Goal: Transaction & Acquisition: Download file/media

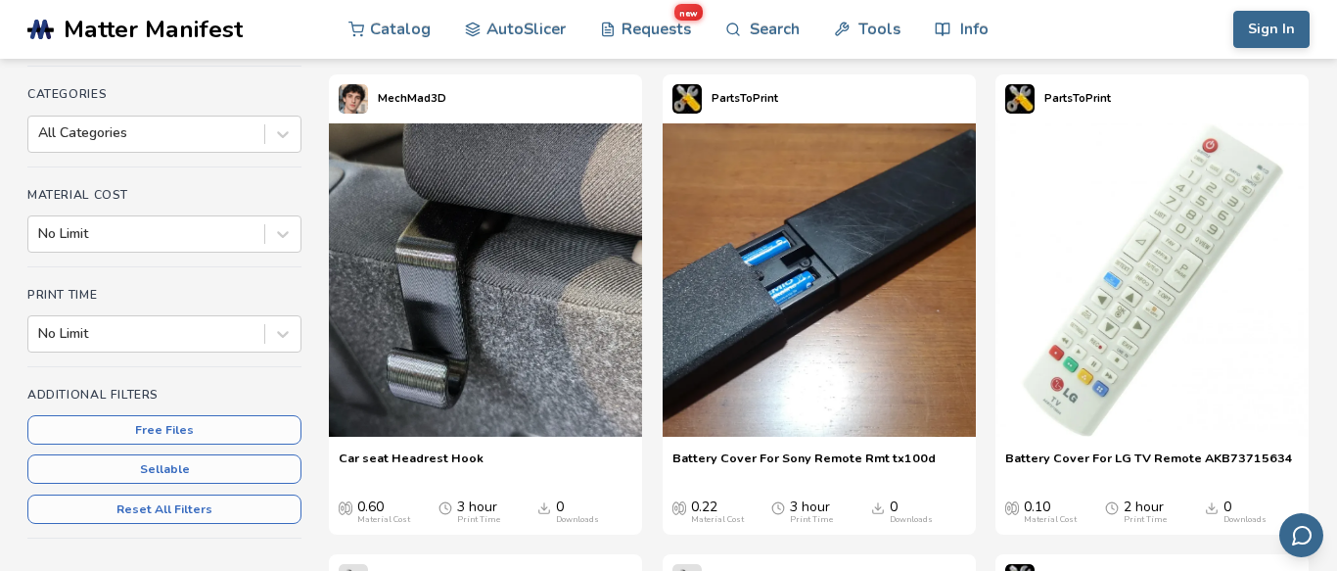
scroll to position [256, 0]
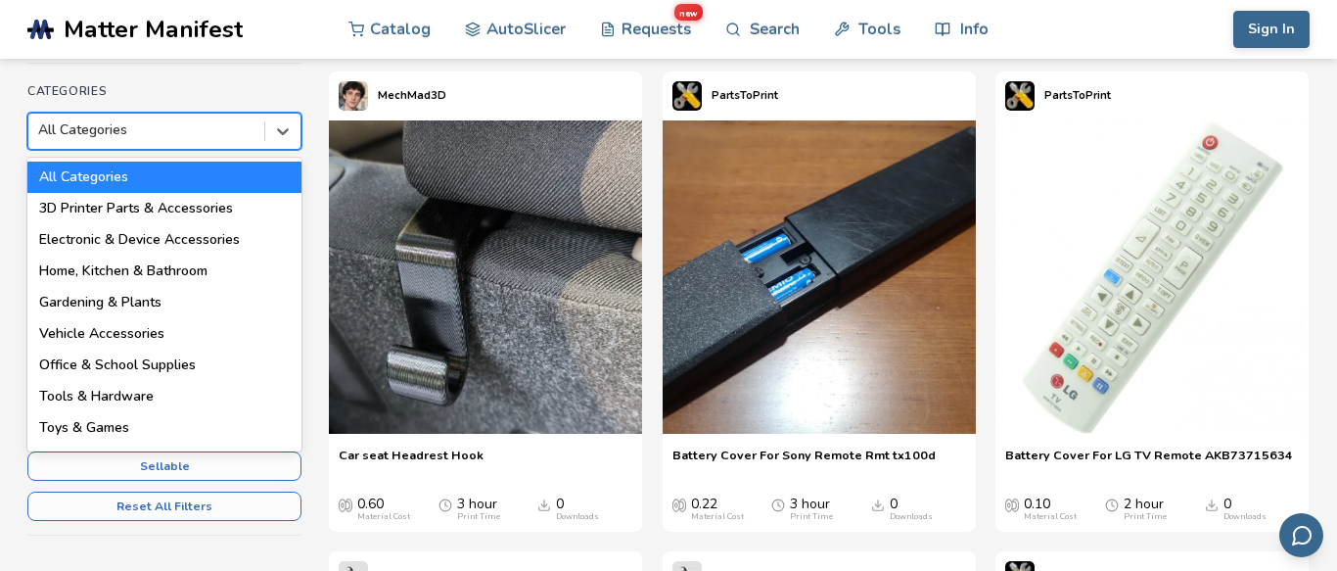
click at [103, 132] on div at bounding box center [146, 130] width 216 height 20
click at [164, 84] on h4 "Categories" at bounding box center [164, 91] width 274 height 14
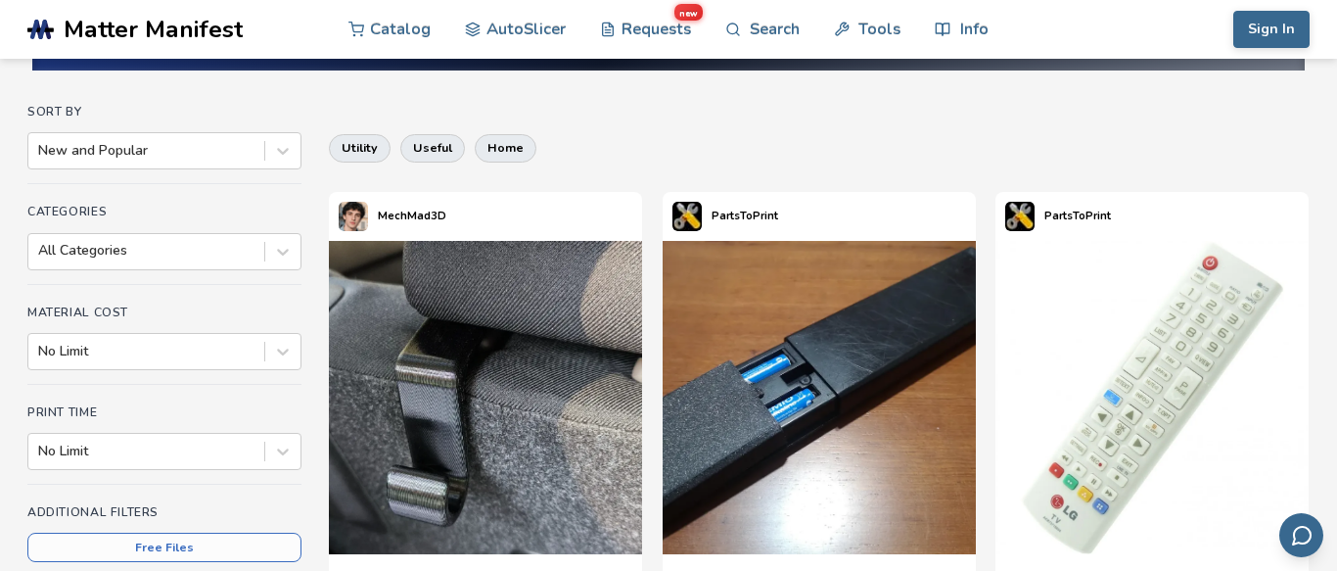
scroll to position [135, 0]
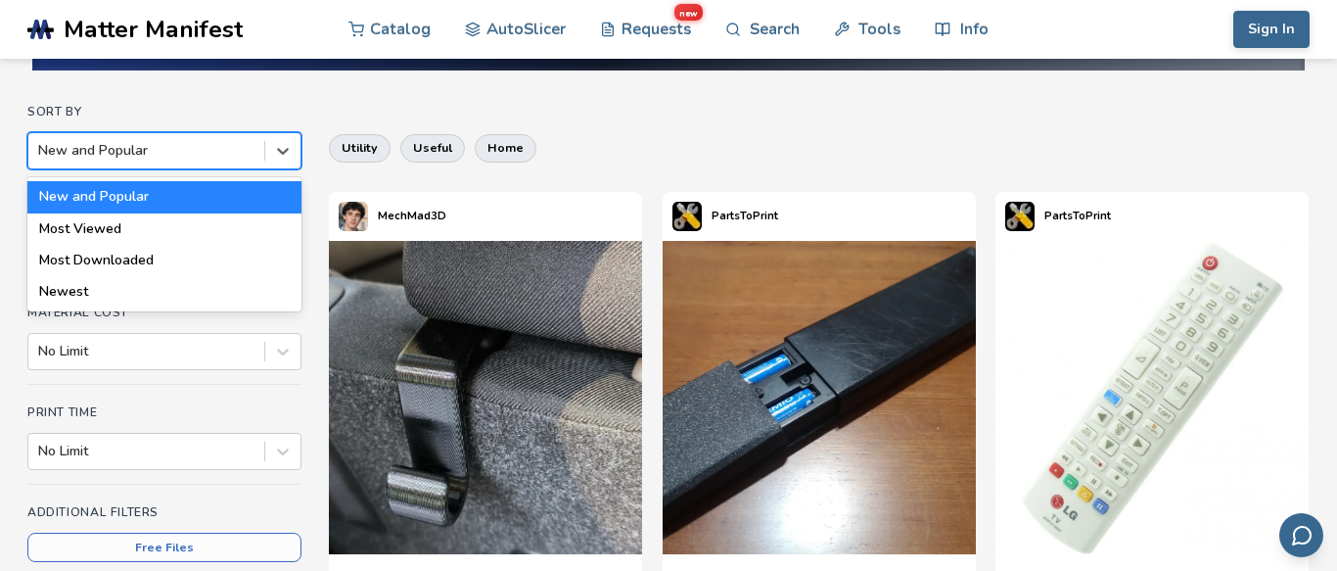
click at [124, 151] on div at bounding box center [146, 151] width 216 height 20
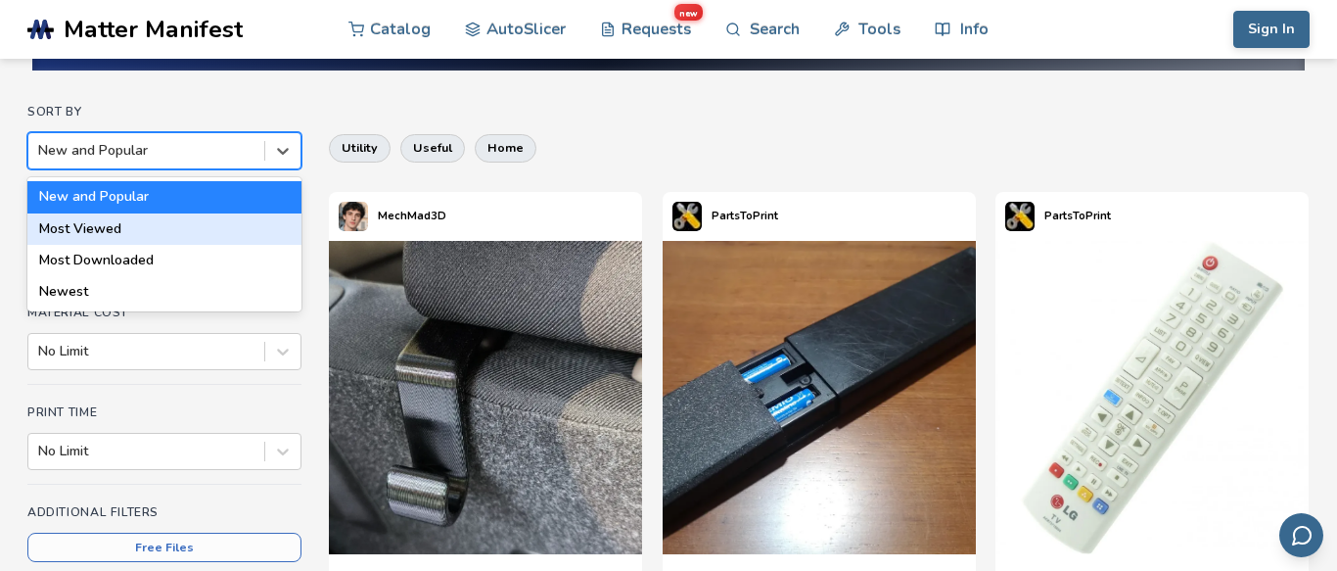
click at [110, 227] on div "Most Viewed" at bounding box center [164, 228] width 274 height 31
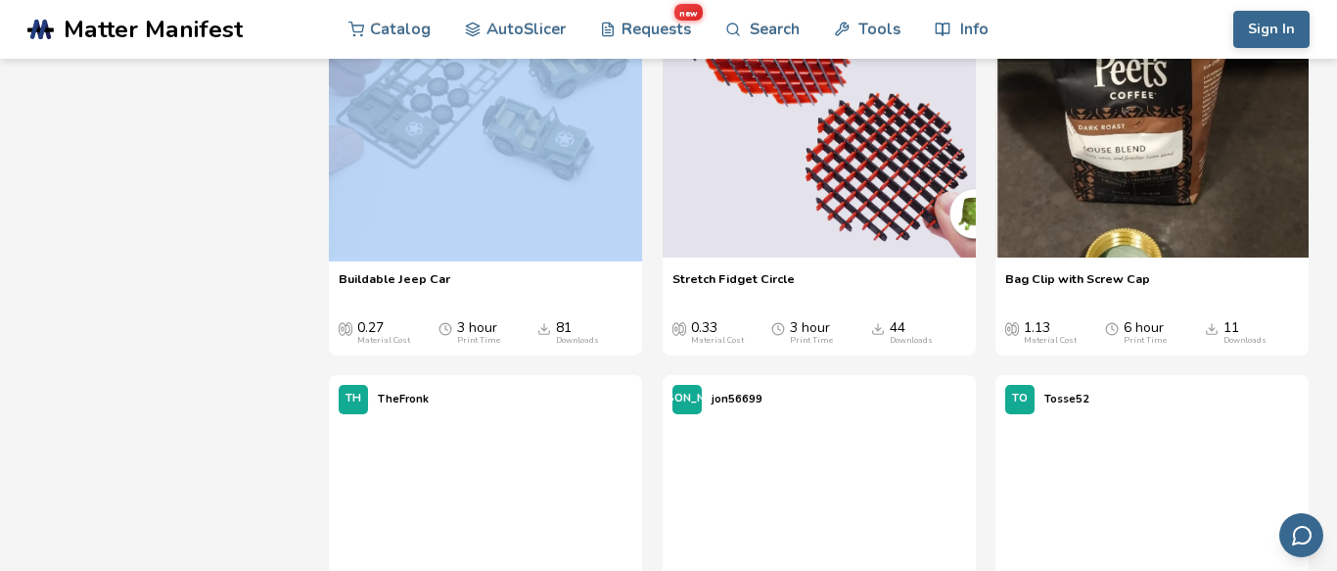
scroll to position [1716, 0]
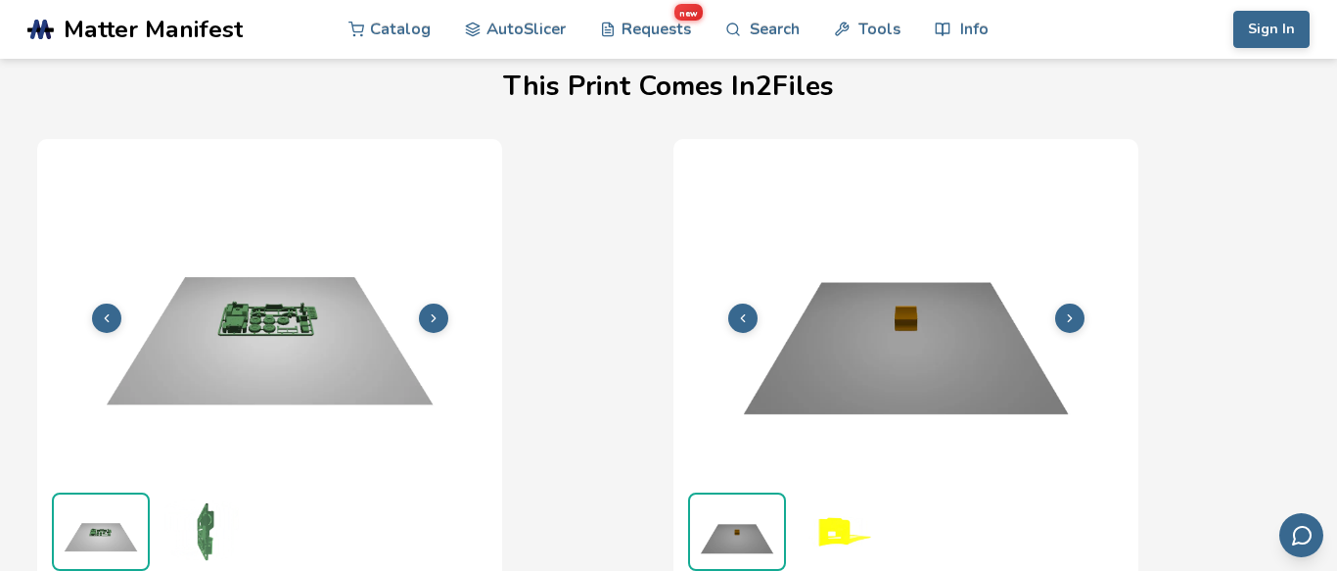
scroll to position [624, 0]
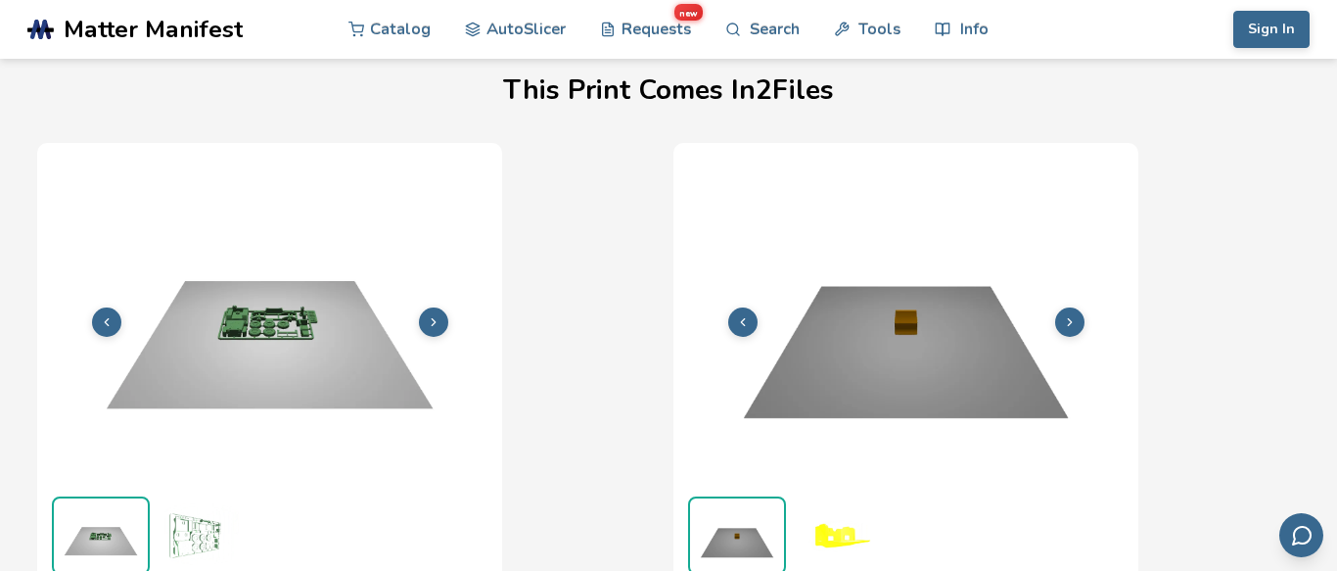
click at [258, 321] on img at bounding box center [269, 320] width 445 height 334
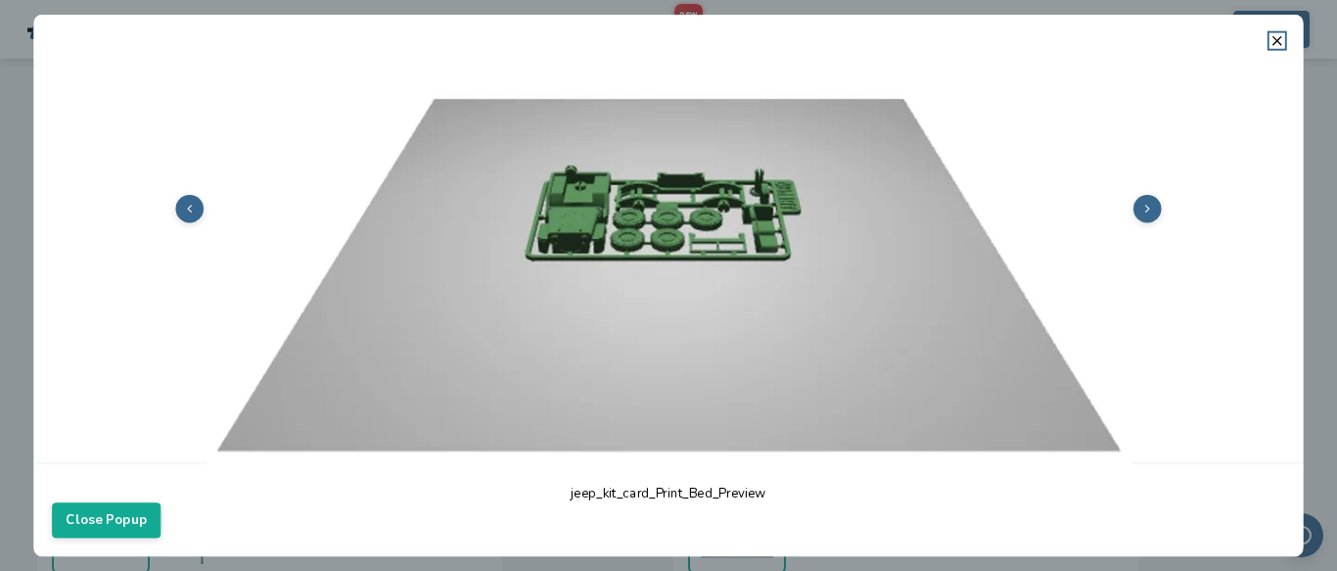
scroll to position [361, 0]
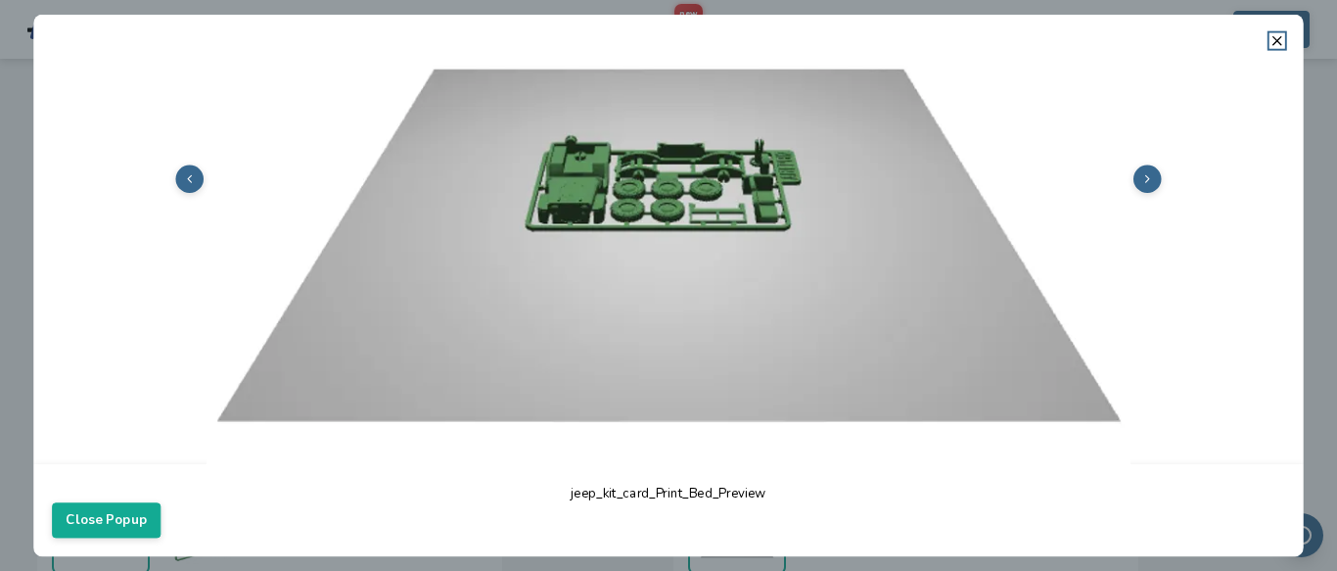
click at [1148, 185] on icon at bounding box center [1148, 178] width 13 height 13
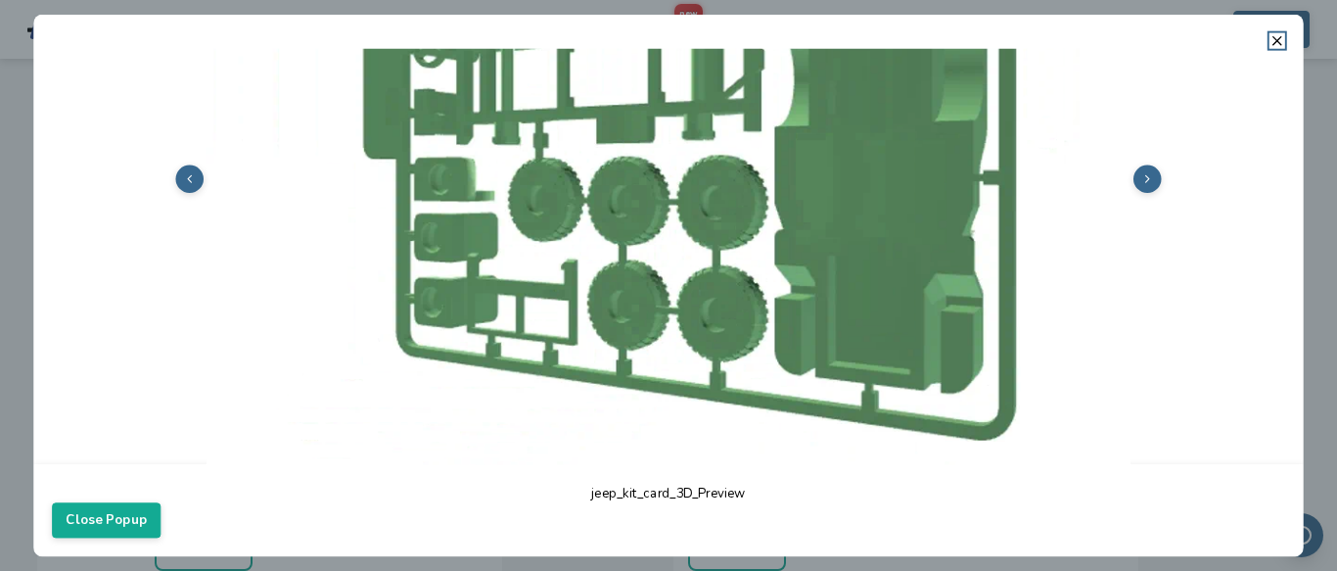
click at [1148, 185] on icon at bounding box center [1148, 178] width 13 height 13
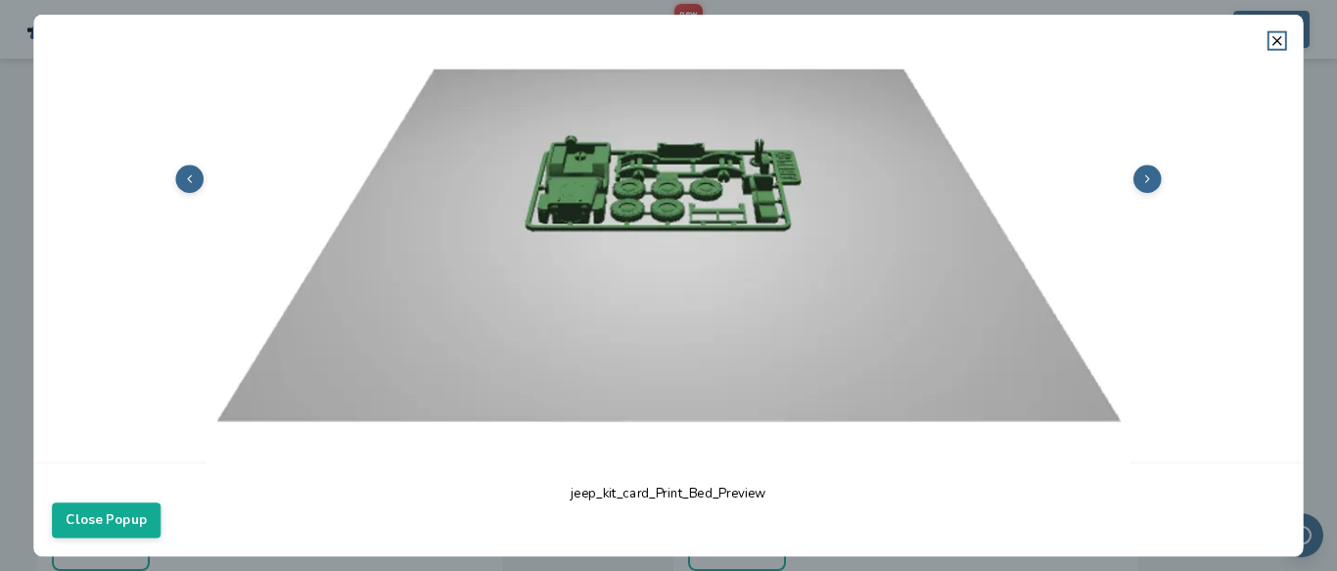
click at [1148, 185] on icon at bounding box center [1148, 178] width 13 height 13
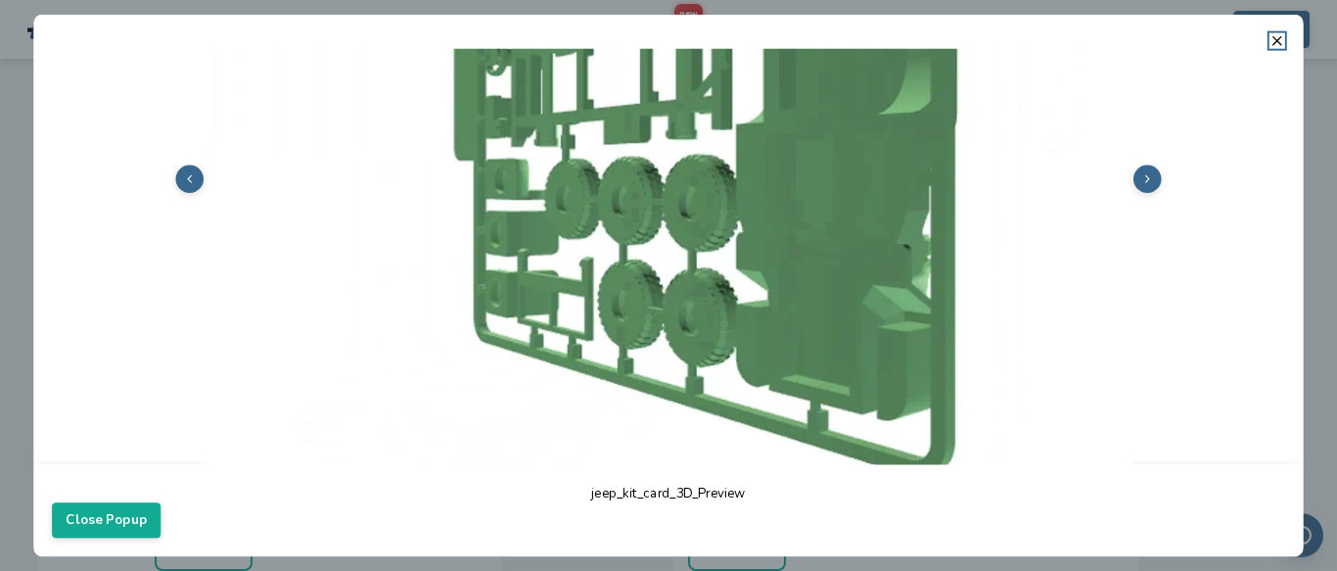
click at [1148, 185] on icon at bounding box center [1148, 178] width 13 height 13
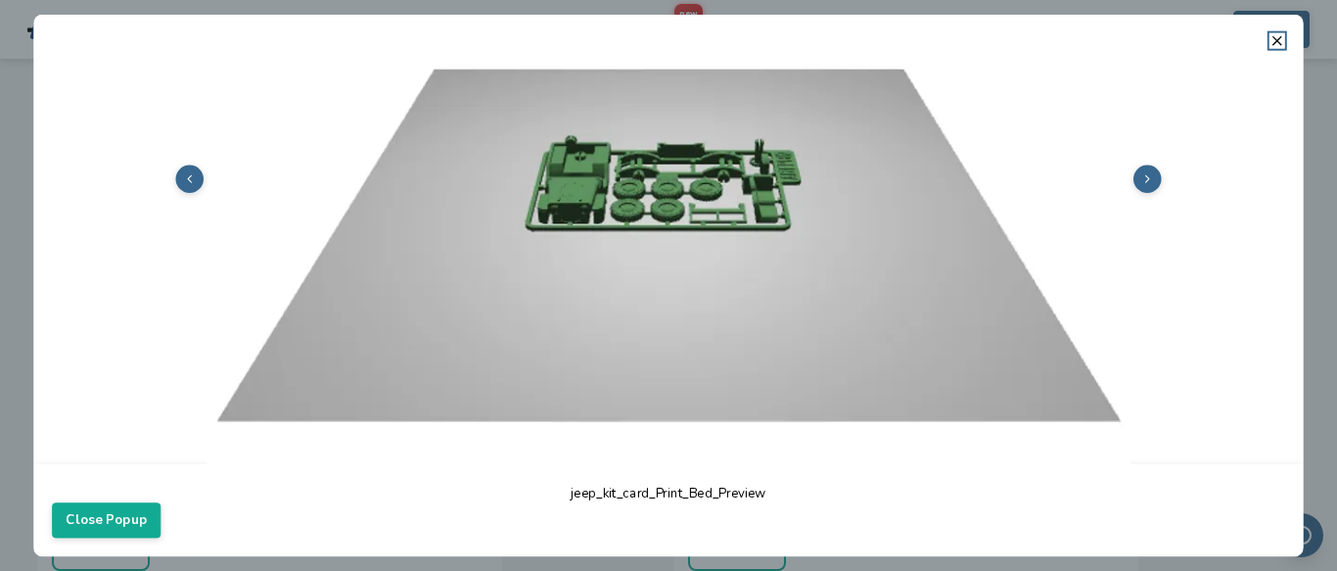
scroll to position [579, 0]
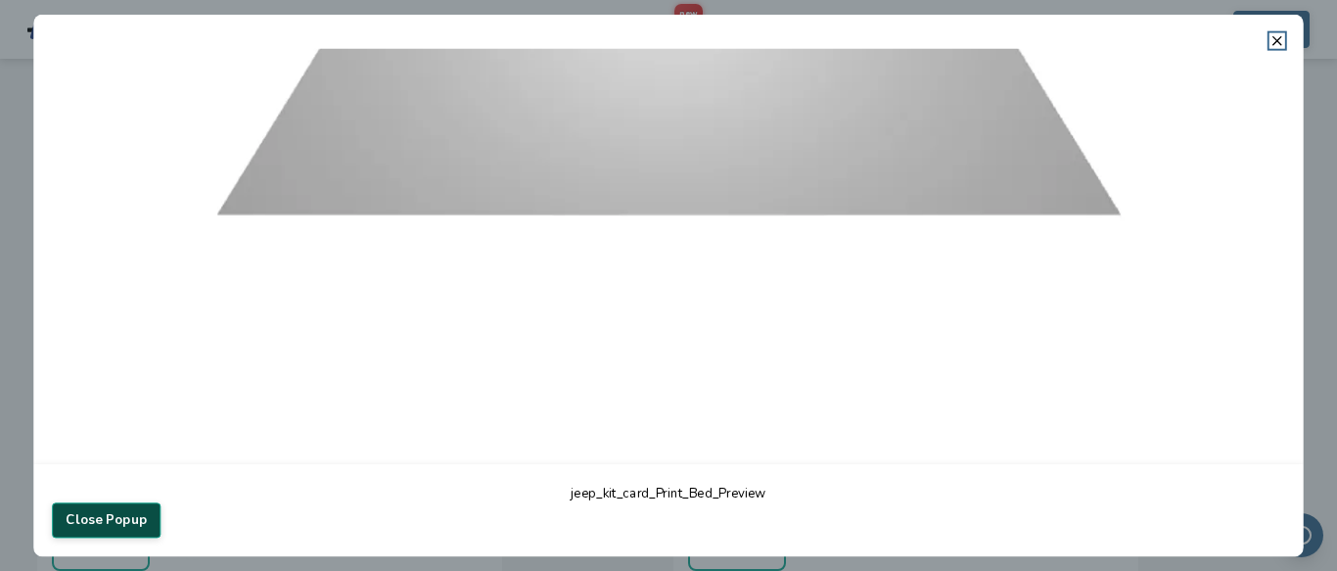
click at [106, 526] on button "Close Popup" at bounding box center [106, 519] width 109 height 35
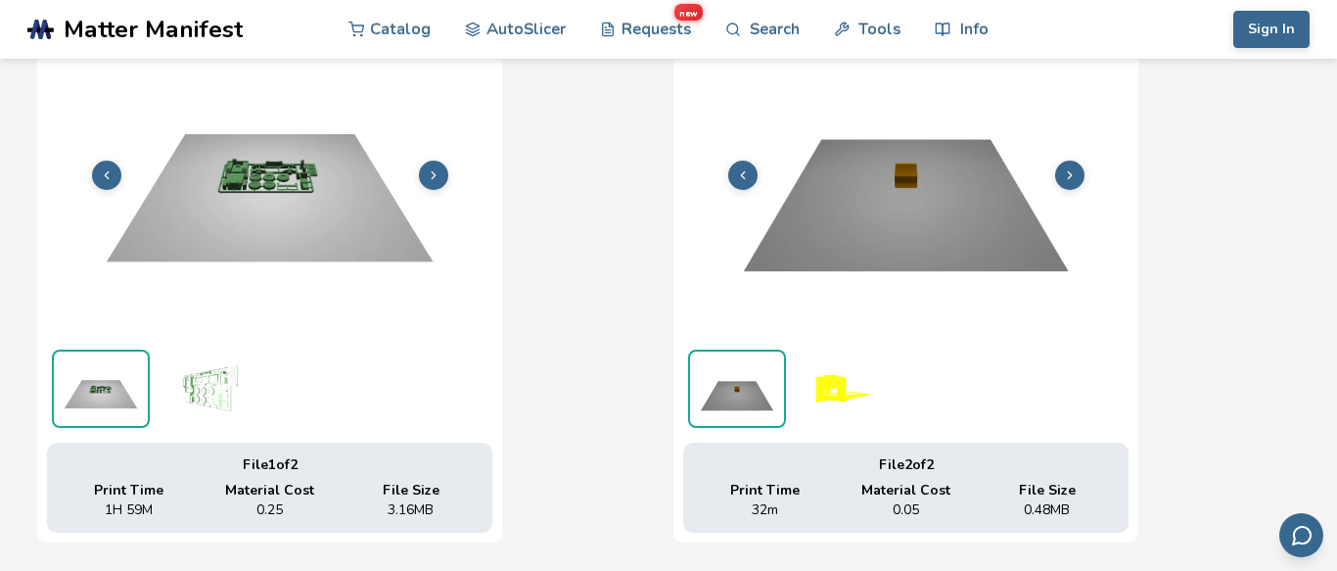
scroll to position [785, 0]
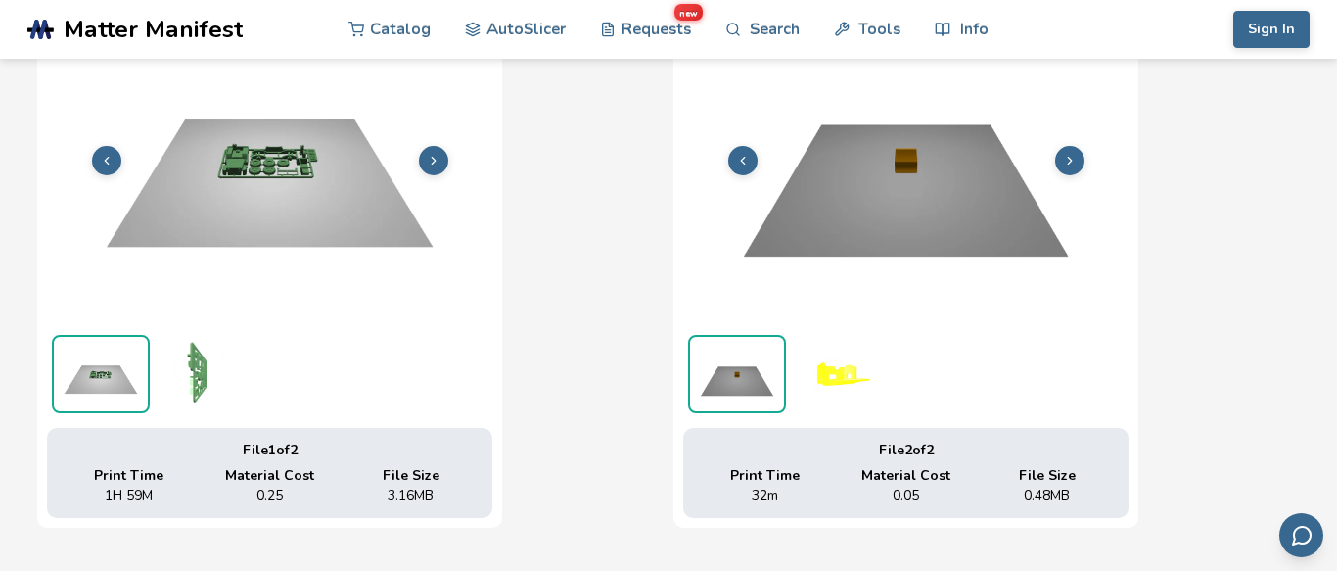
click at [1075, 155] on icon at bounding box center [1070, 161] width 14 height 14
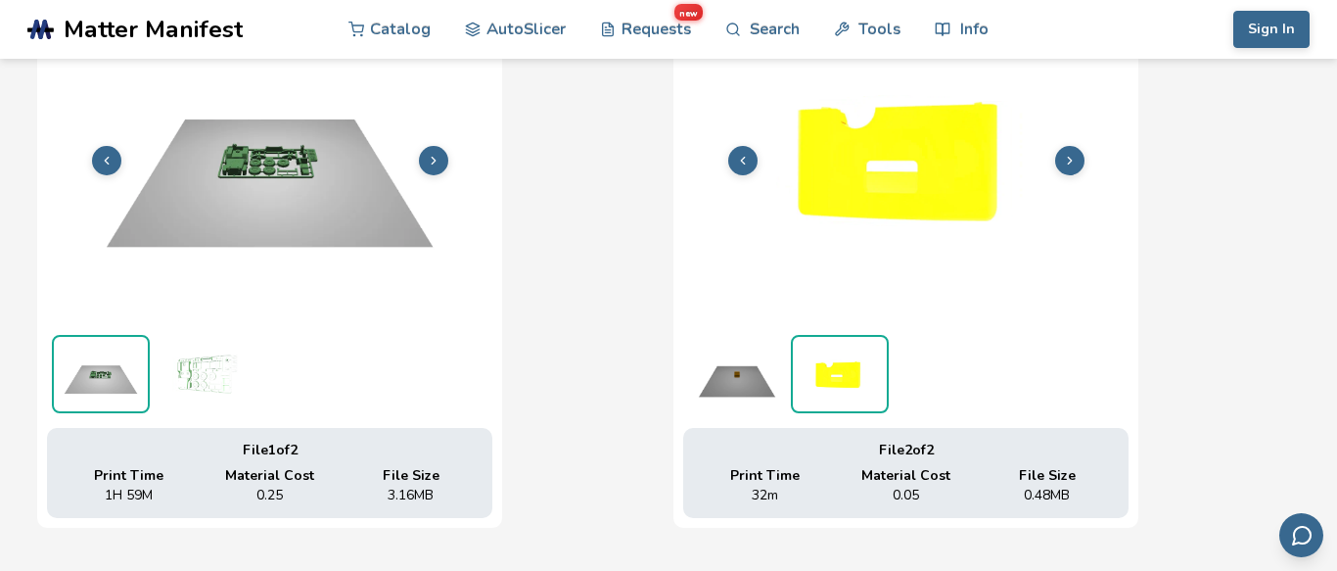
click at [1075, 155] on icon at bounding box center [1070, 161] width 14 height 14
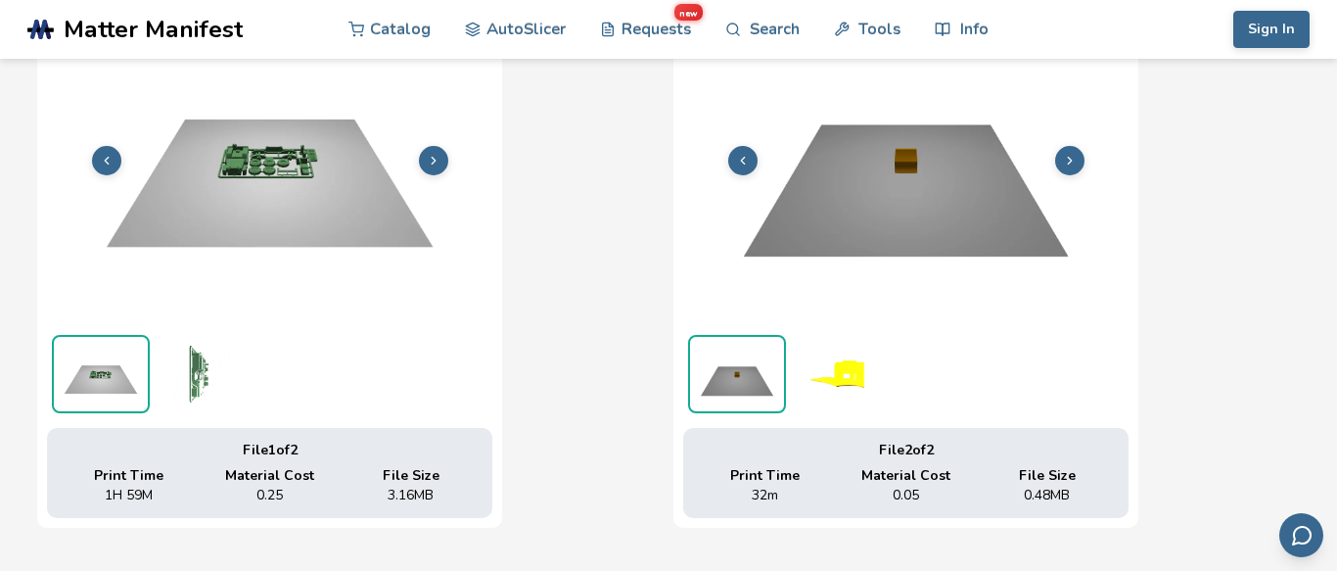
click at [1075, 155] on icon at bounding box center [1070, 161] width 14 height 14
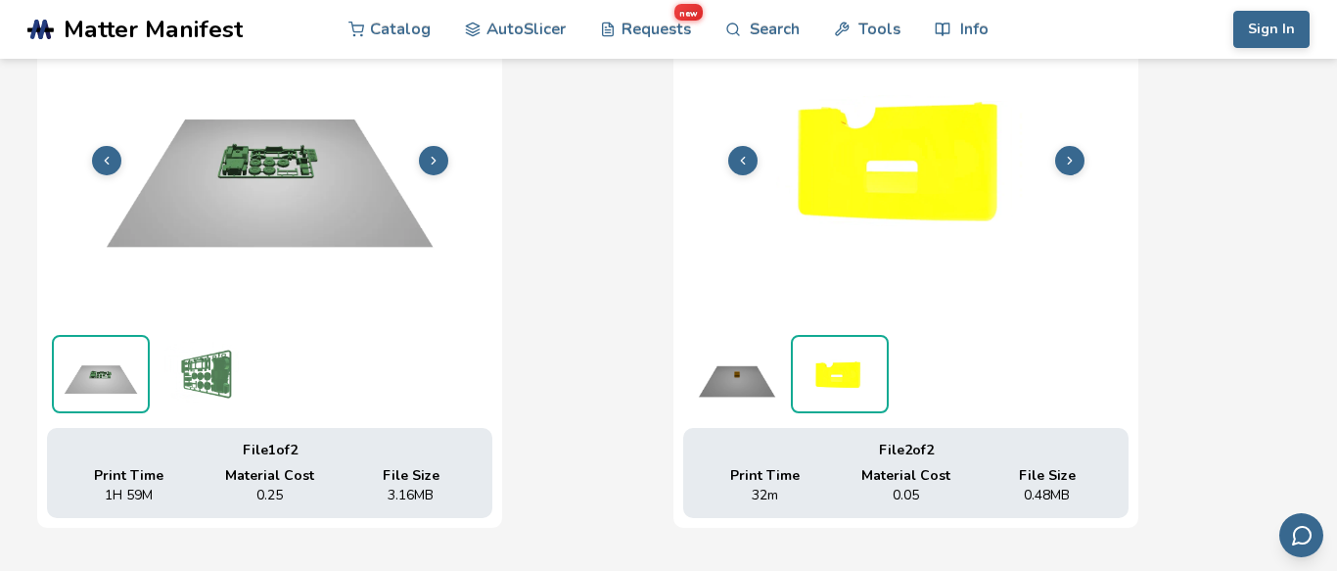
click at [1075, 155] on icon at bounding box center [1070, 161] width 14 height 14
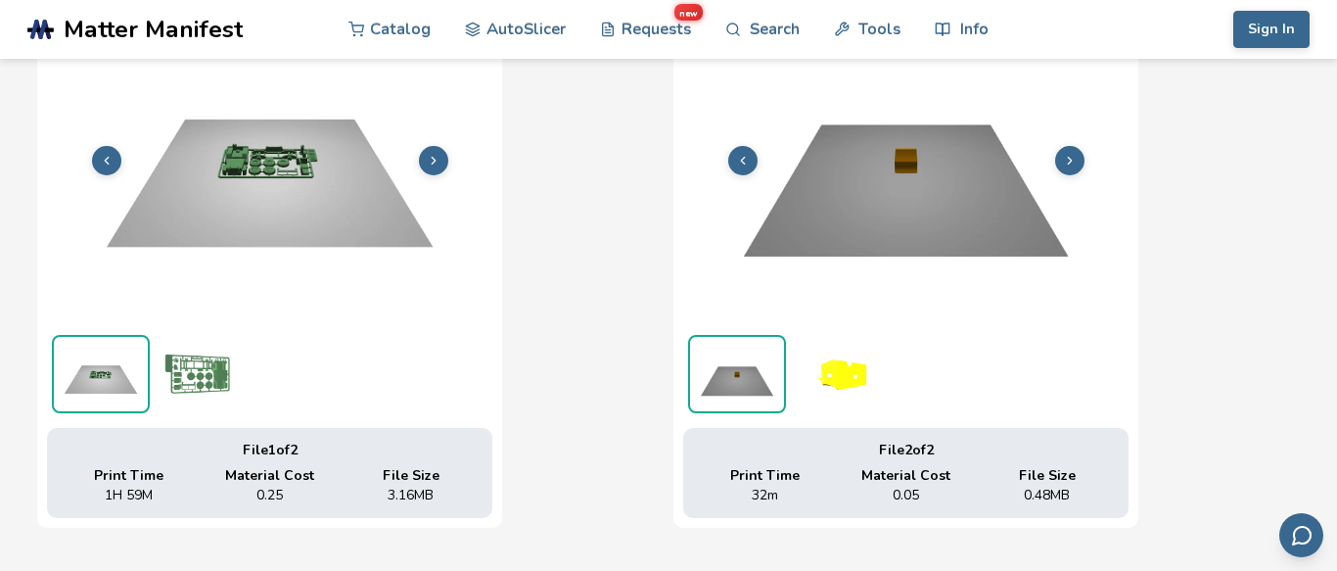
click at [1075, 155] on icon at bounding box center [1070, 161] width 14 height 14
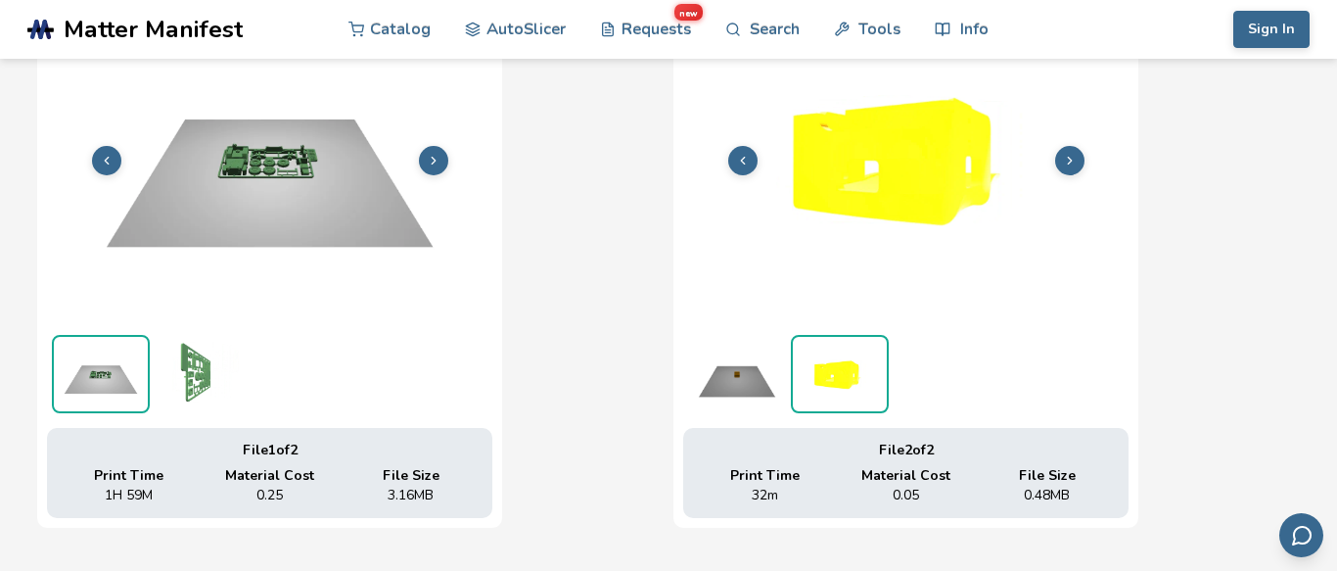
click at [1075, 155] on icon at bounding box center [1070, 161] width 14 height 14
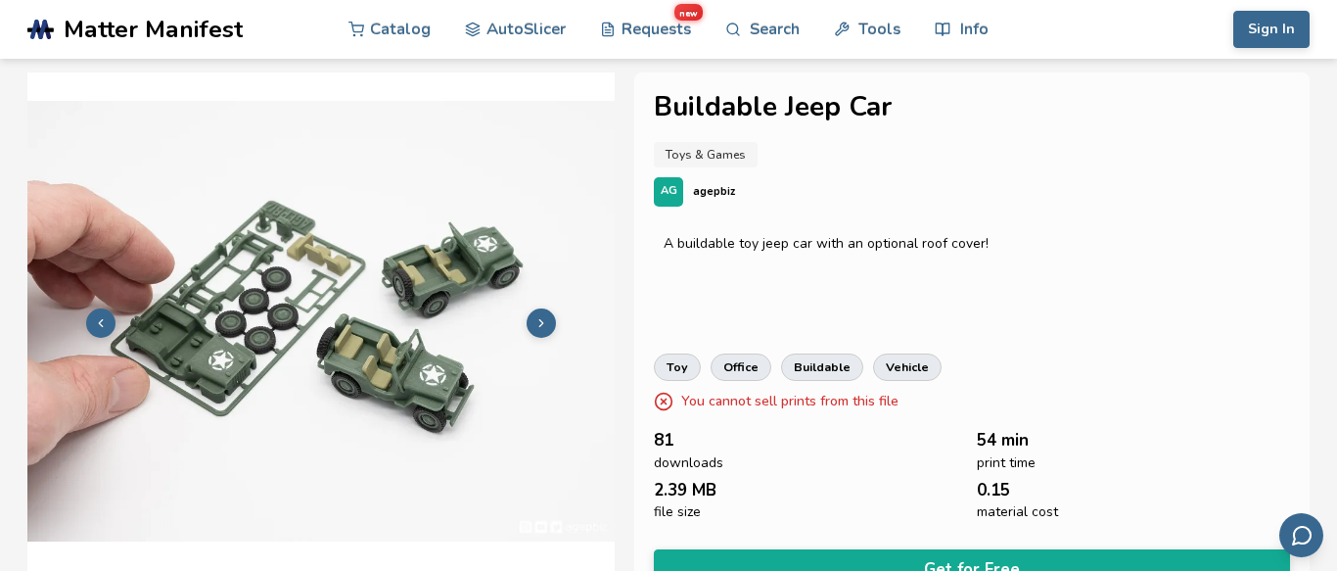
scroll to position [0, 0]
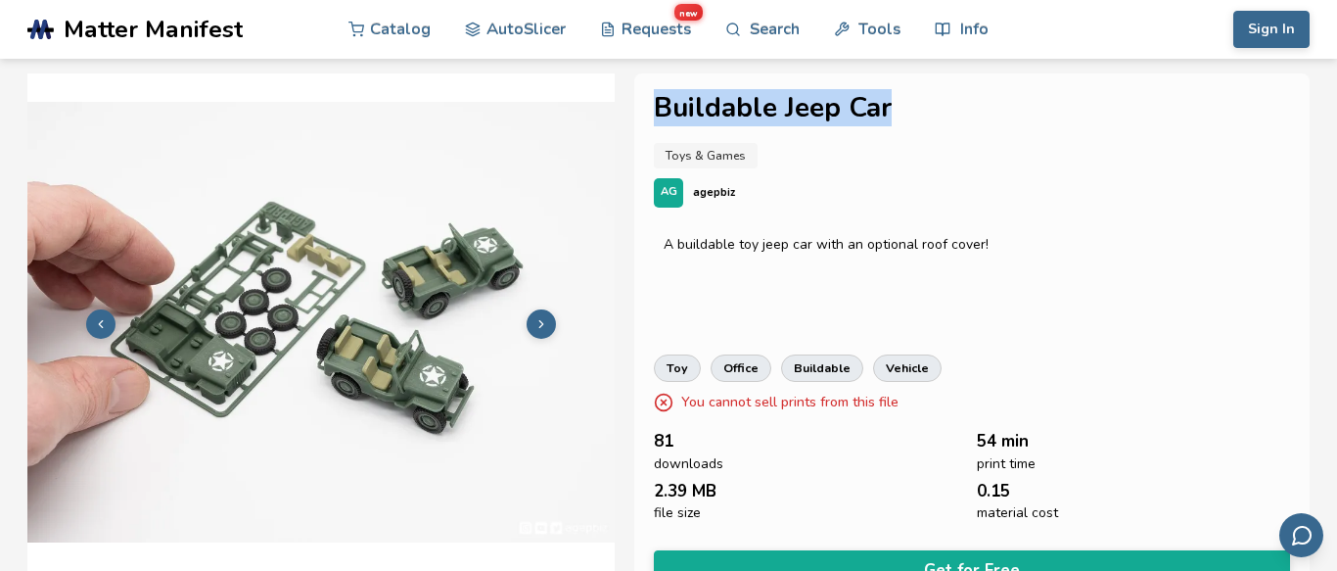
drag, startPoint x: 897, startPoint y: 116, endPoint x: 653, endPoint y: 119, distance: 243.8
click at [652, 119] on div "Buildable Jeep Car Toys & Games AG agepbiz A buildable toy jeep car with an opt…" at bounding box center [972, 366] width 676 height 587
